Goal: Task Accomplishment & Management: Manage account settings

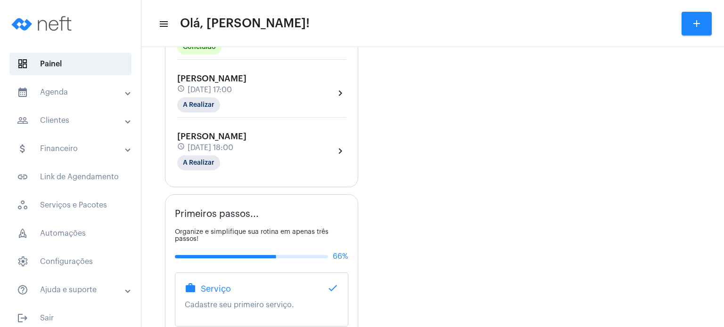
scroll to position [600, 0]
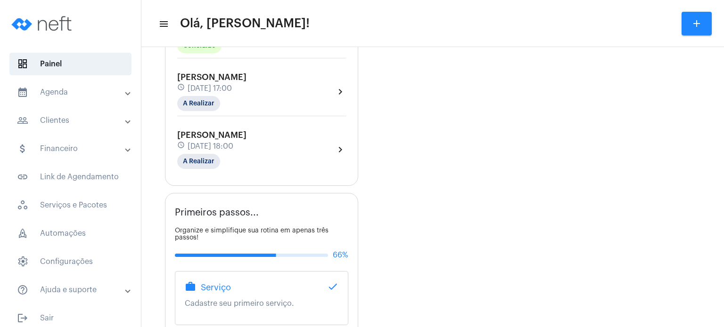
click at [224, 139] on span "[PERSON_NAME]" at bounding box center [211, 135] width 69 height 8
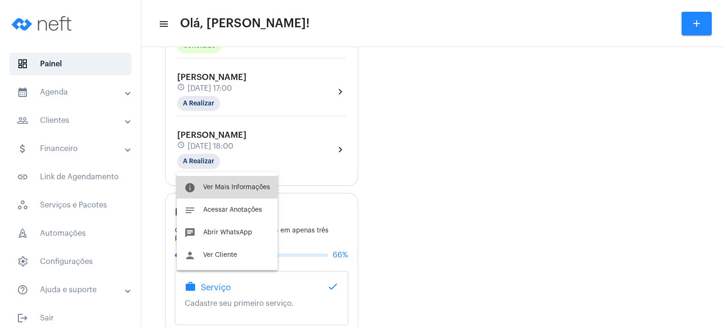
click at [221, 186] on span "Ver Mais Informações" at bounding box center [236, 187] width 67 height 7
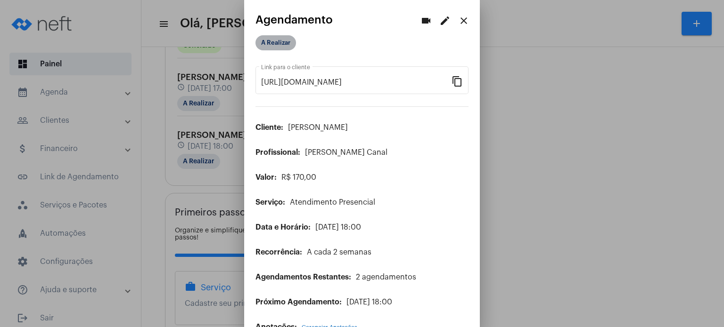
click at [277, 47] on mat-chip "A Realizar" at bounding box center [275, 42] width 41 height 15
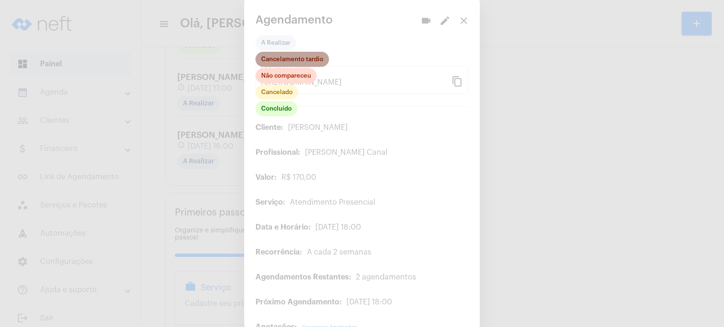
click at [288, 63] on mat-chip "Cancelamento tardio" at bounding box center [292, 59] width 74 height 15
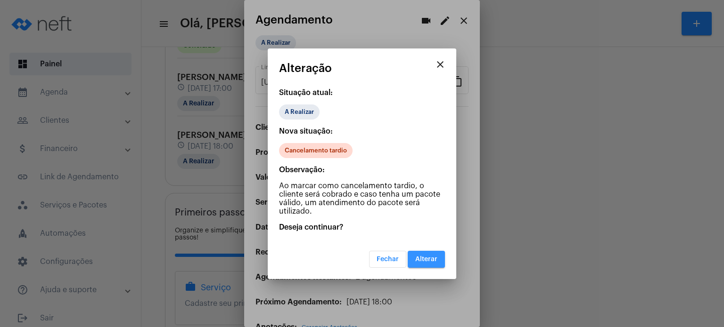
click at [421, 253] on button "Alterar" at bounding box center [426, 259] width 37 height 17
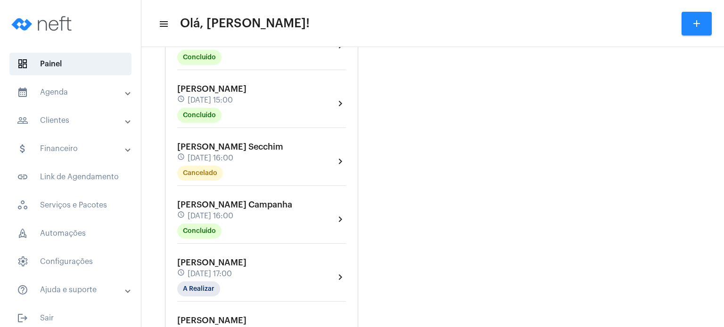
scroll to position [433, 0]
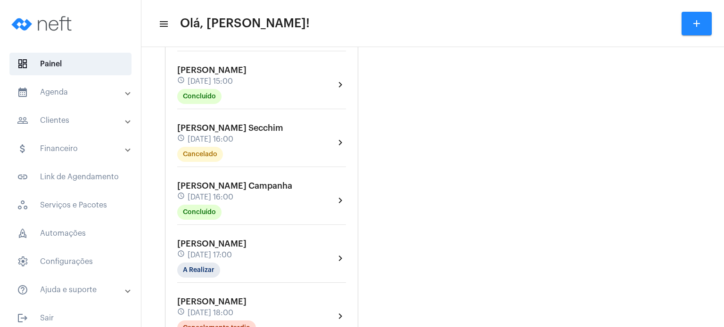
click at [211, 184] on div "[PERSON_NAME] Campanha schedule [DATE] 16:00 Concluído chevron_right" at bounding box center [261, 203] width 173 height 49
click at [209, 190] on span "[PERSON_NAME] Campanha" at bounding box center [234, 186] width 115 height 8
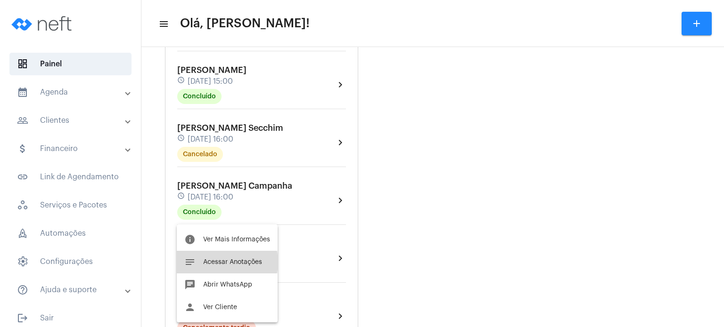
click at [217, 262] on span "Acessar Anotações" at bounding box center [232, 262] width 59 height 7
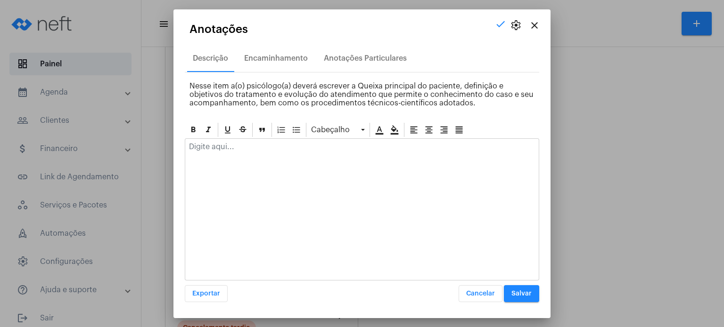
click at [277, 145] on p at bounding box center [362, 147] width 346 height 8
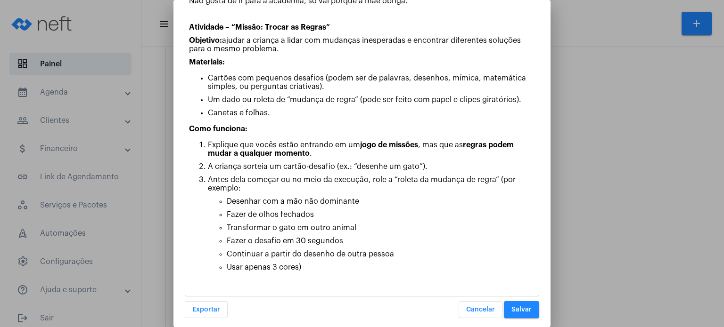
scroll to position [190, 0]
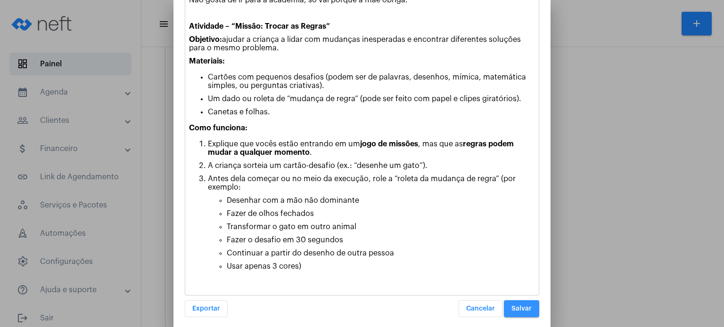
click at [512, 309] on button "Salvar" at bounding box center [521, 309] width 35 height 17
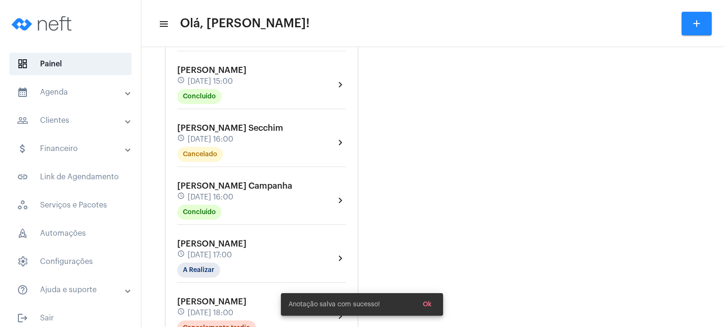
click at [236, 265] on div "[PERSON_NAME] Marques schedule [DATE] 17:00 A Realizar" at bounding box center [211, 258] width 69 height 39
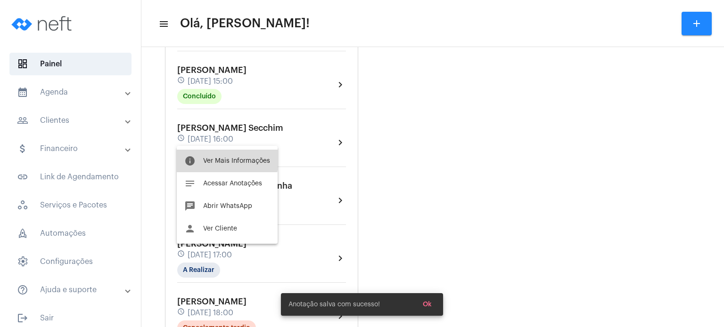
click at [223, 160] on span "Ver Mais Informações" at bounding box center [236, 161] width 67 height 7
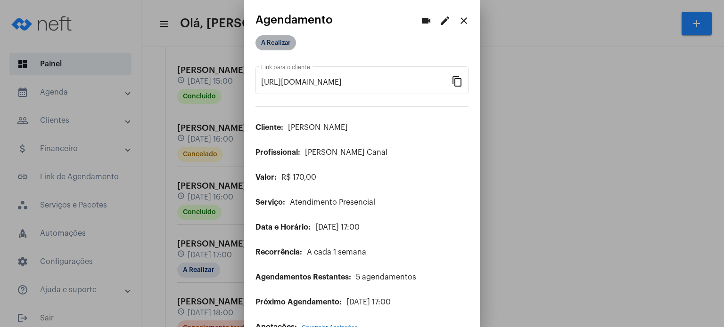
click at [279, 44] on mat-chip "A Realizar" at bounding box center [275, 42] width 41 height 15
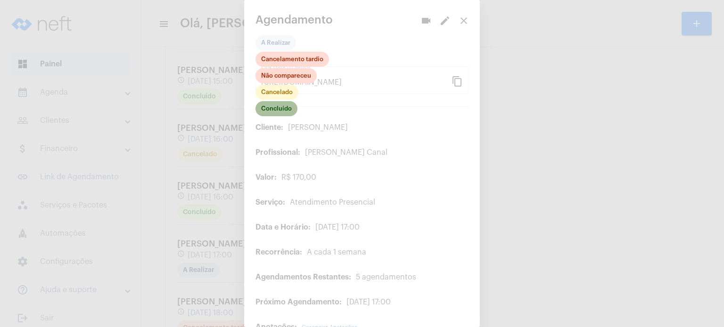
click at [280, 107] on mat-chip "Concluído" at bounding box center [276, 108] width 42 height 15
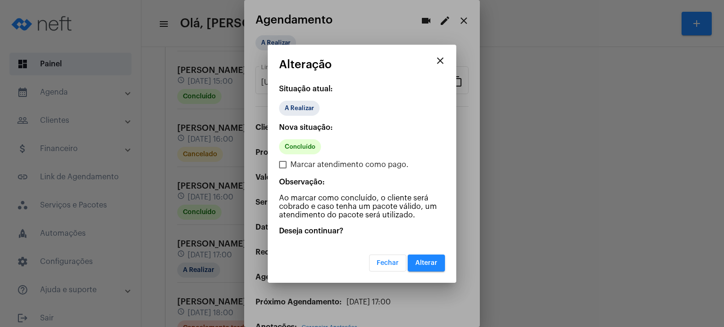
click at [414, 252] on div "Fechar Alterar" at bounding box center [362, 257] width 166 height 29
click at [414, 262] on button "Alterar" at bounding box center [426, 263] width 37 height 17
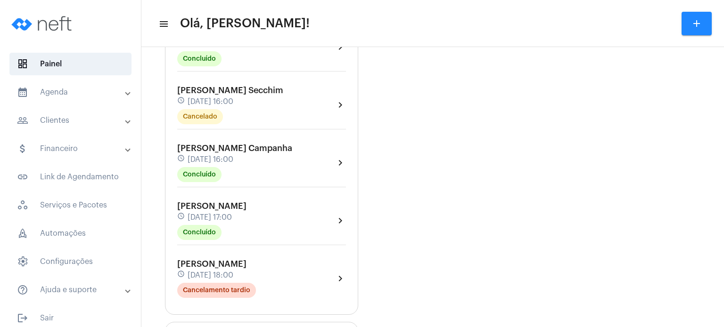
scroll to position [490, 0]
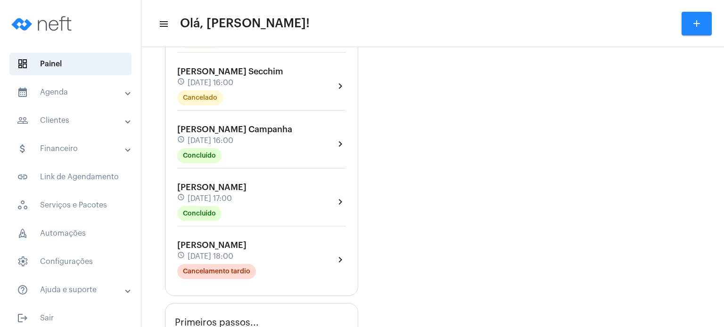
click at [233, 192] on span "[PERSON_NAME]" at bounding box center [211, 187] width 69 height 8
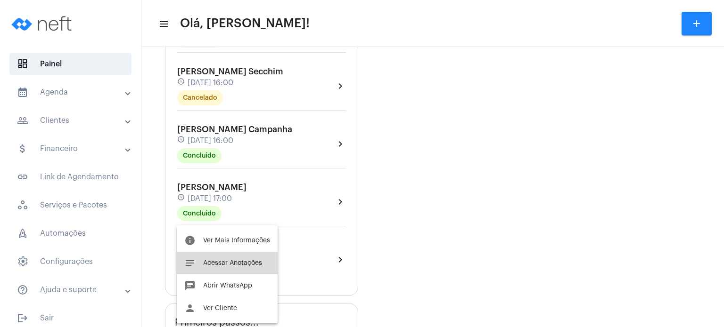
click at [207, 268] on button "notes Acessar Anotações" at bounding box center [227, 263] width 101 height 23
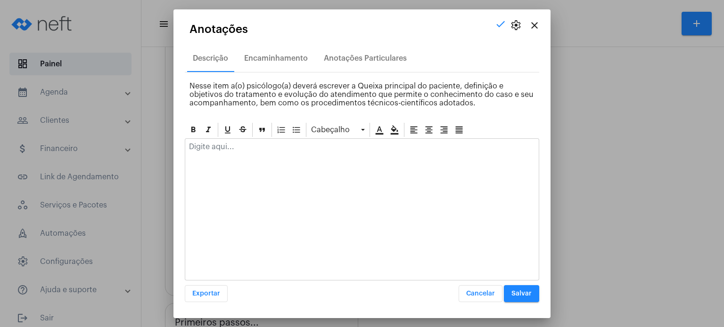
click at [248, 146] on p at bounding box center [362, 147] width 346 height 8
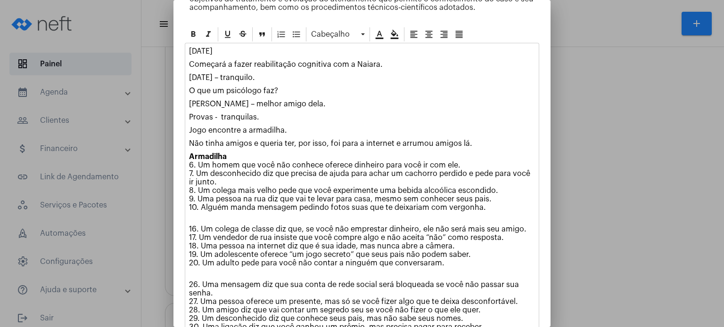
scroll to position [131, 0]
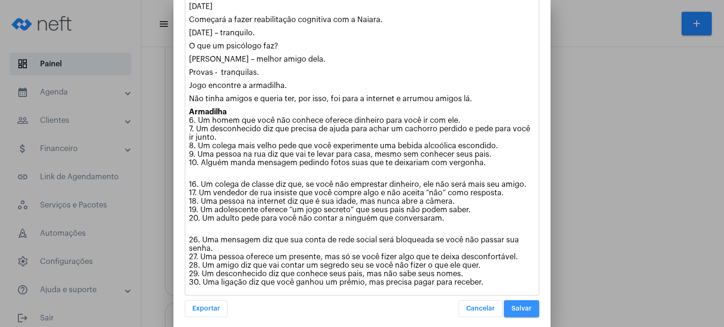
click at [519, 306] on span "Salvar" at bounding box center [521, 309] width 20 height 7
